Goal: Transaction & Acquisition: Book appointment/travel/reservation

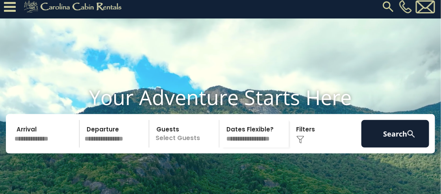
scroll to position [39, 0]
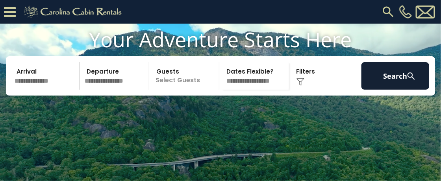
click at [174, 90] on p "Select Guests" at bounding box center [185, 76] width 67 height 28
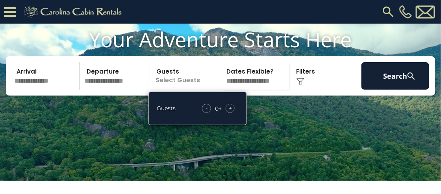
click at [229, 112] on span "+" at bounding box center [230, 108] width 3 height 8
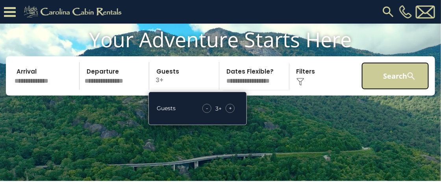
click at [371, 88] on button "Search" at bounding box center [395, 76] width 68 height 28
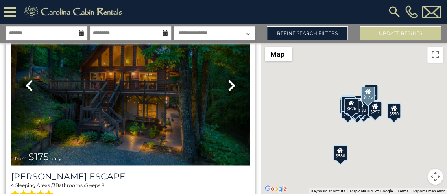
scroll to position [512, 0]
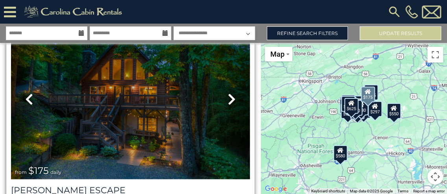
click at [228, 93] on icon at bounding box center [232, 99] width 8 height 13
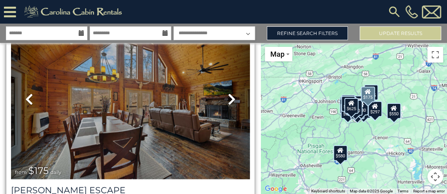
click at [228, 93] on icon at bounding box center [232, 99] width 8 height 13
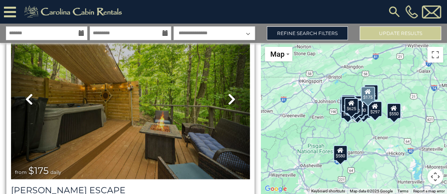
click at [228, 93] on icon at bounding box center [232, 99] width 8 height 13
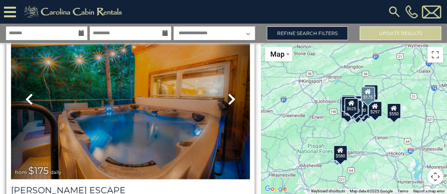
click at [228, 93] on icon at bounding box center [232, 99] width 8 height 13
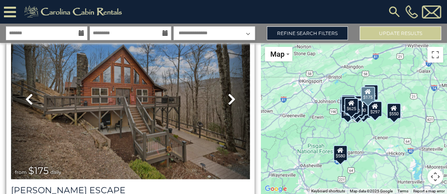
click at [228, 93] on icon at bounding box center [232, 99] width 8 height 13
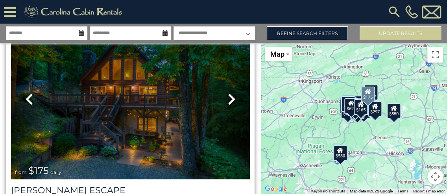
click at [228, 93] on icon at bounding box center [232, 99] width 8 height 13
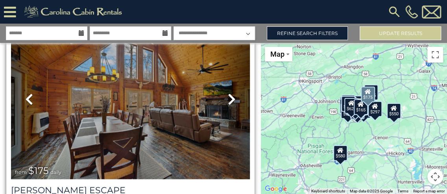
click at [228, 93] on icon at bounding box center [232, 99] width 8 height 13
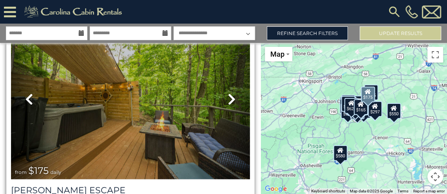
click at [228, 93] on icon at bounding box center [232, 99] width 8 height 13
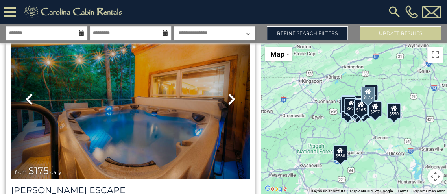
click at [228, 93] on icon at bounding box center [232, 99] width 8 height 13
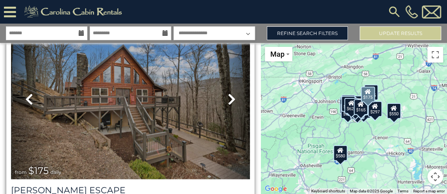
click at [228, 93] on icon at bounding box center [232, 99] width 8 height 13
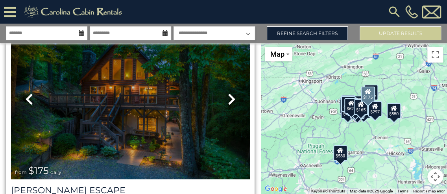
click at [228, 93] on icon at bounding box center [232, 99] width 8 height 13
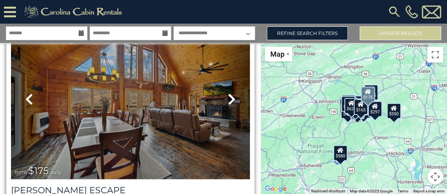
click at [228, 93] on icon at bounding box center [232, 99] width 8 height 13
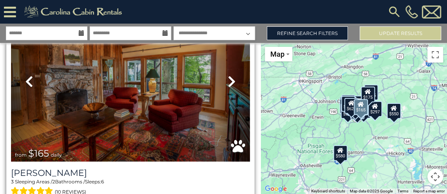
scroll to position [748, 0]
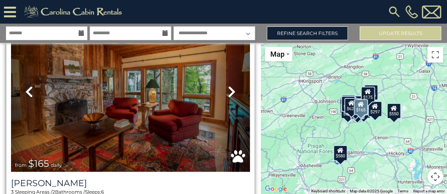
click at [228, 85] on icon at bounding box center [232, 91] width 8 height 13
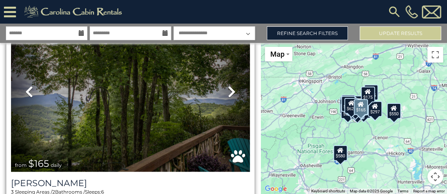
click at [228, 85] on icon at bounding box center [232, 91] width 8 height 13
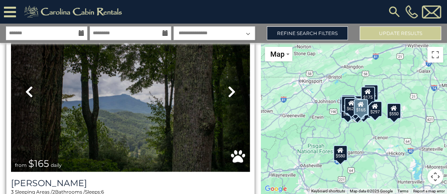
click at [228, 85] on icon at bounding box center [232, 91] width 8 height 13
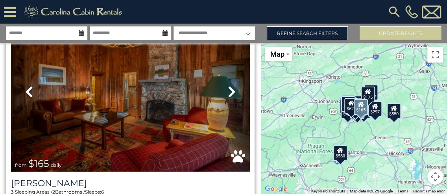
click at [228, 85] on icon at bounding box center [232, 91] width 8 height 13
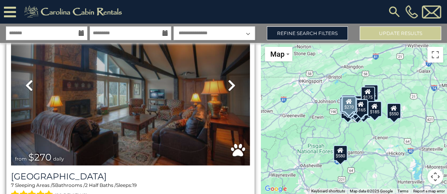
scroll to position [2086, 0]
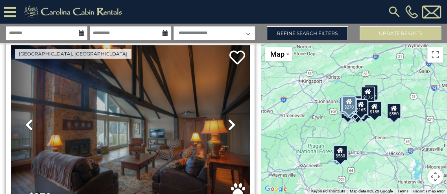
click at [228, 118] on icon at bounding box center [232, 124] width 8 height 13
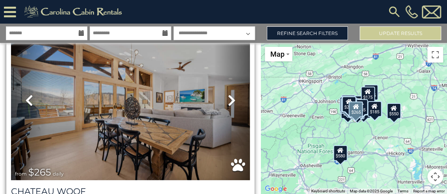
scroll to position [2558, 0]
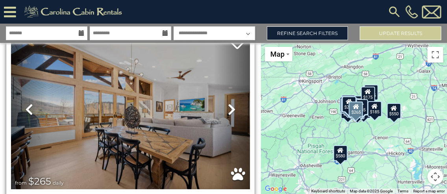
click at [229, 103] on icon at bounding box center [232, 109] width 8 height 13
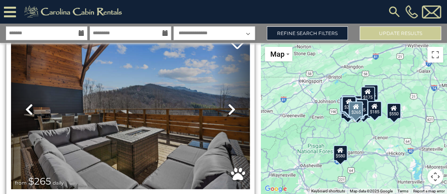
click at [229, 103] on icon at bounding box center [232, 109] width 8 height 13
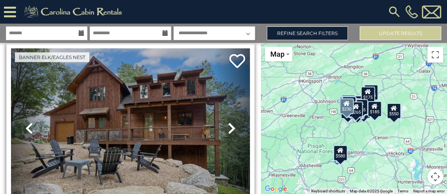
scroll to position [2755, 0]
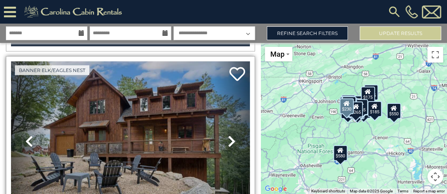
click at [228, 135] on icon at bounding box center [232, 141] width 8 height 13
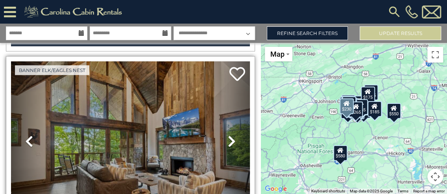
click at [228, 135] on icon at bounding box center [232, 141] width 8 height 13
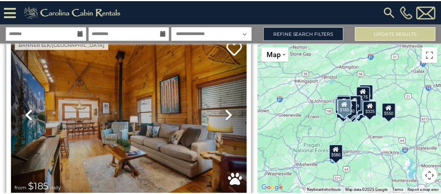
scroll to position [4172, 0]
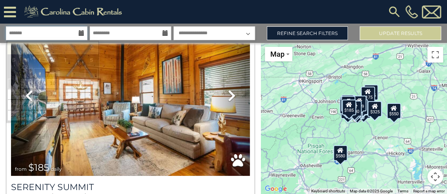
click at [60, 28] on input "text" at bounding box center [46, 33] width 81 height 14
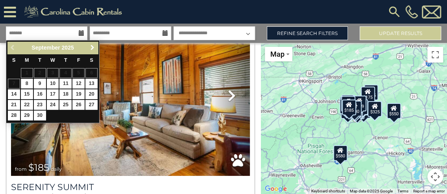
click at [90, 45] on span "Next" at bounding box center [92, 47] width 6 height 6
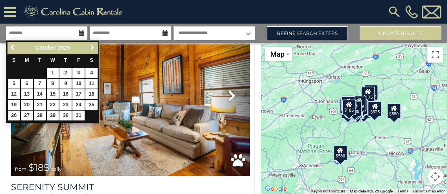
click at [90, 45] on span "Next" at bounding box center [92, 47] width 6 height 6
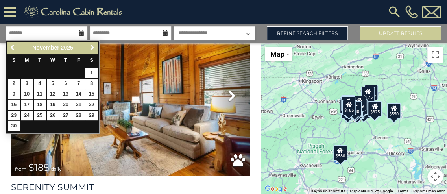
click at [90, 45] on span "Next" at bounding box center [92, 47] width 6 height 6
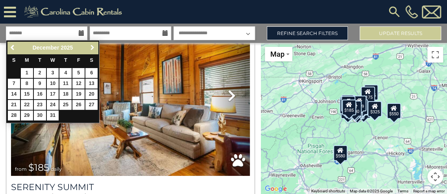
click at [90, 45] on span "Next" at bounding box center [92, 47] width 6 height 6
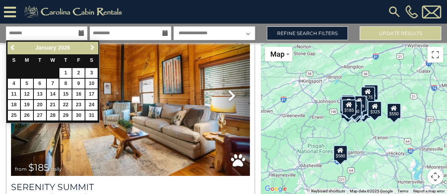
click at [90, 45] on span "Next" at bounding box center [92, 47] width 6 height 6
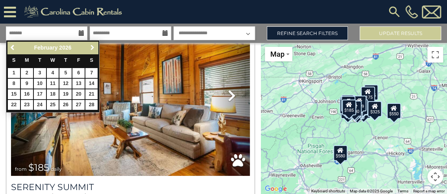
click at [90, 45] on span "Next" at bounding box center [92, 47] width 6 height 6
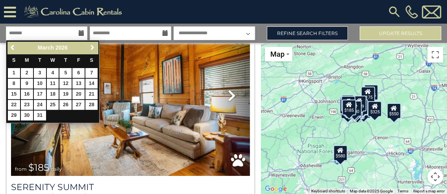
click at [90, 45] on span "Next" at bounding box center [92, 47] width 6 height 6
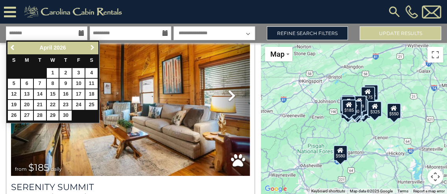
click at [90, 45] on span "Next" at bounding box center [92, 47] width 6 height 6
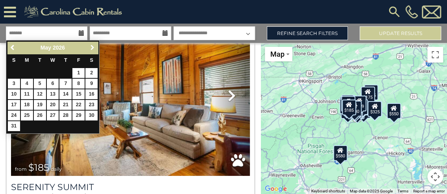
click at [90, 45] on span "Next" at bounding box center [92, 47] width 6 height 6
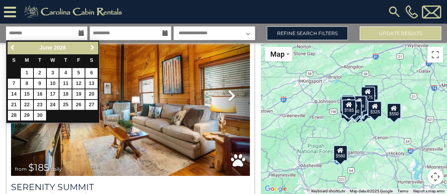
click at [90, 45] on span "Next" at bounding box center [92, 47] width 6 height 6
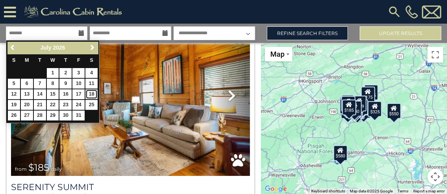
click at [91, 90] on link "18" at bounding box center [91, 94] width 12 height 10
type input "*******"
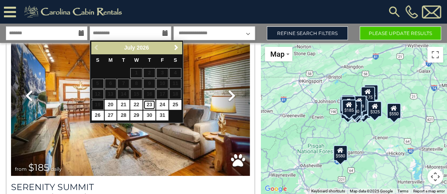
click at [149, 103] on link "23" at bounding box center [149, 105] width 12 height 10
type input "*******"
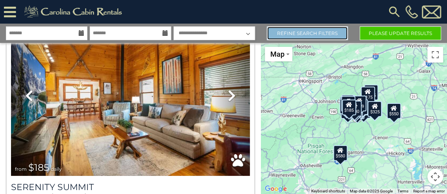
click at [301, 32] on link "Refine Search Filters" at bounding box center [307, 33] width 81 height 14
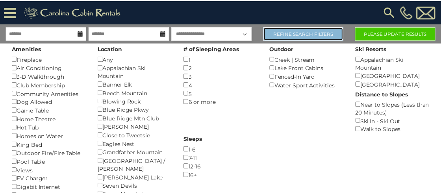
scroll to position [4130, 0]
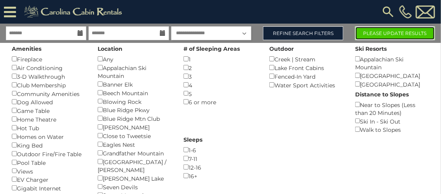
click at [374, 35] on button "Please Update Results" at bounding box center [395, 33] width 80 height 14
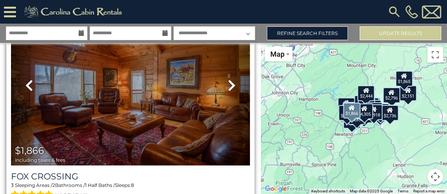
scroll to position [512, 0]
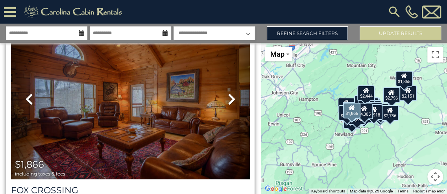
click at [228, 93] on icon at bounding box center [232, 99] width 8 height 13
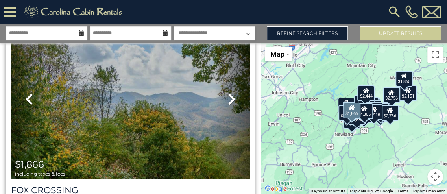
click at [228, 93] on icon at bounding box center [232, 99] width 8 height 13
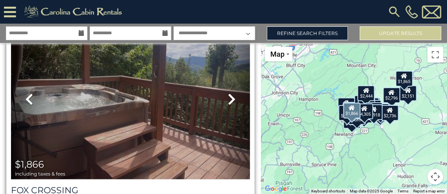
scroll to position [472, 0]
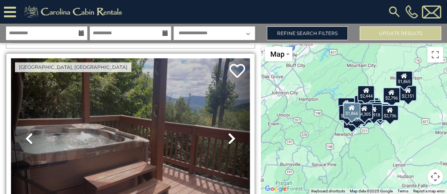
click at [228, 132] on icon at bounding box center [232, 138] width 8 height 13
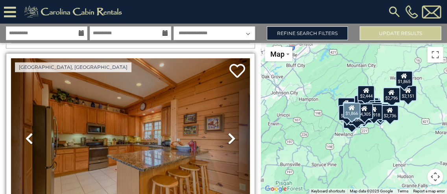
click at [228, 132] on icon at bounding box center [232, 138] width 8 height 13
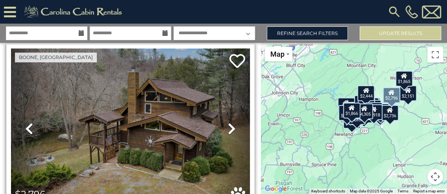
scroll to position [709, 0]
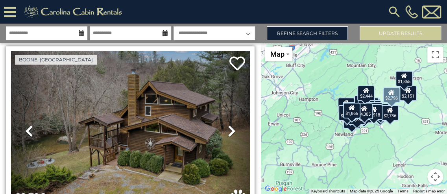
click at [231, 124] on icon at bounding box center [232, 130] width 8 height 13
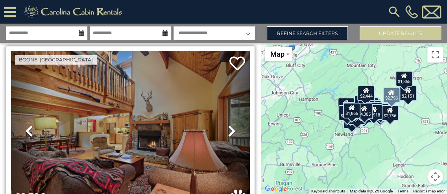
click at [228, 124] on icon at bounding box center [232, 130] width 8 height 13
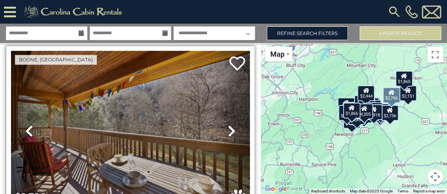
click at [228, 124] on icon at bounding box center [232, 130] width 8 height 13
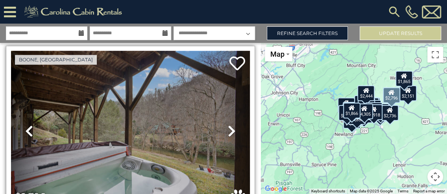
click at [228, 124] on icon at bounding box center [232, 130] width 8 height 13
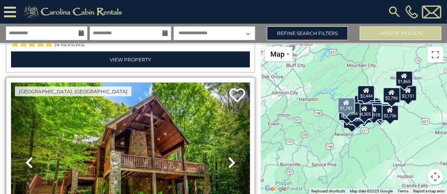
scroll to position [945, 0]
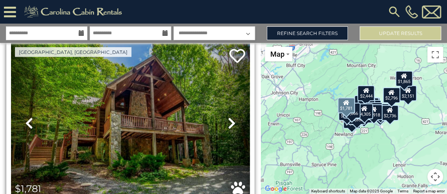
click at [228, 117] on icon at bounding box center [232, 123] width 8 height 13
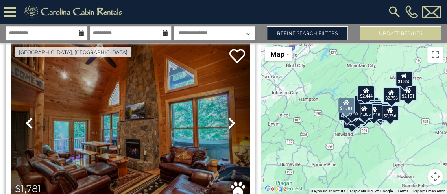
click at [228, 117] on icon at bounding box center [232, 123] width 8 height 13
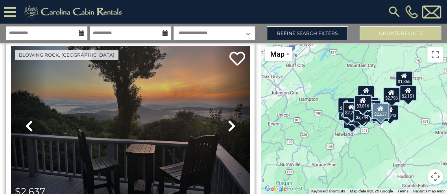
scroll to position [3267, 0]
